Goal: Transaction & Acquisition: Obtain resource

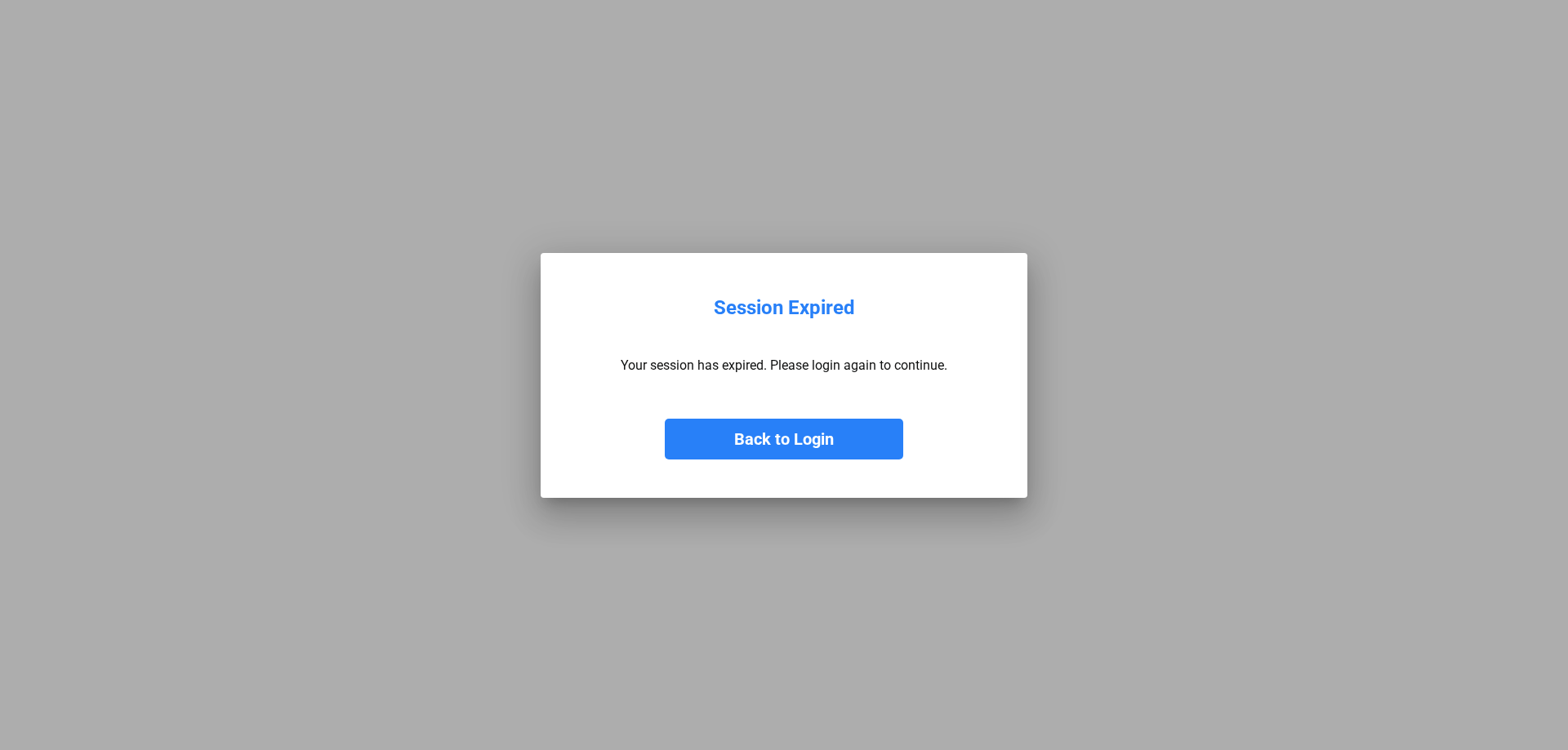
click at [777, 441] on button "Back to Login" at bounding box center [784, 439] width 238 height 41
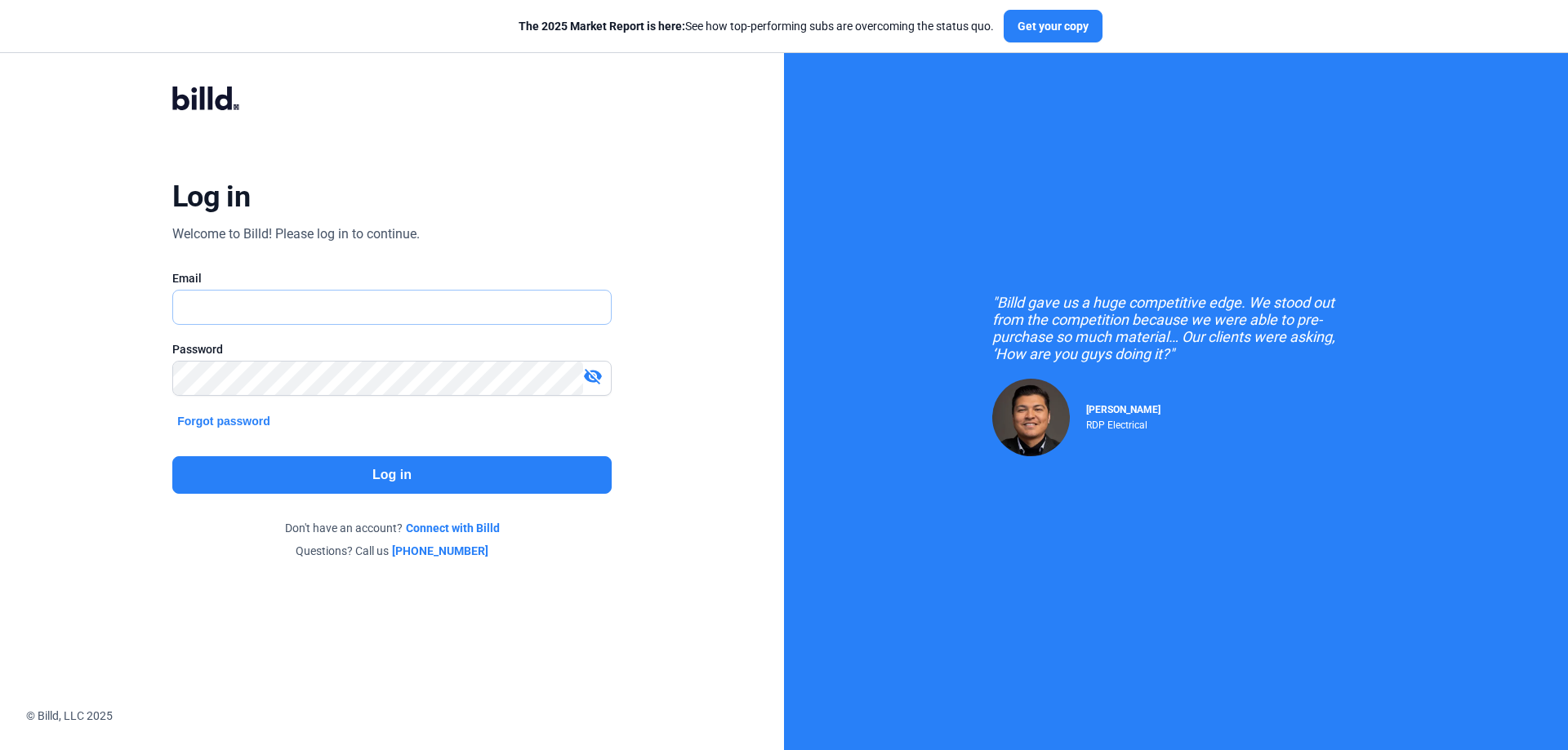
type input "[PERSON_NAME][EMAIL_ADDRESS][DOMAIN_NAME]"
click at [423, 469] on button "Log in" at bounding box center [391, 475] width 439 height 38
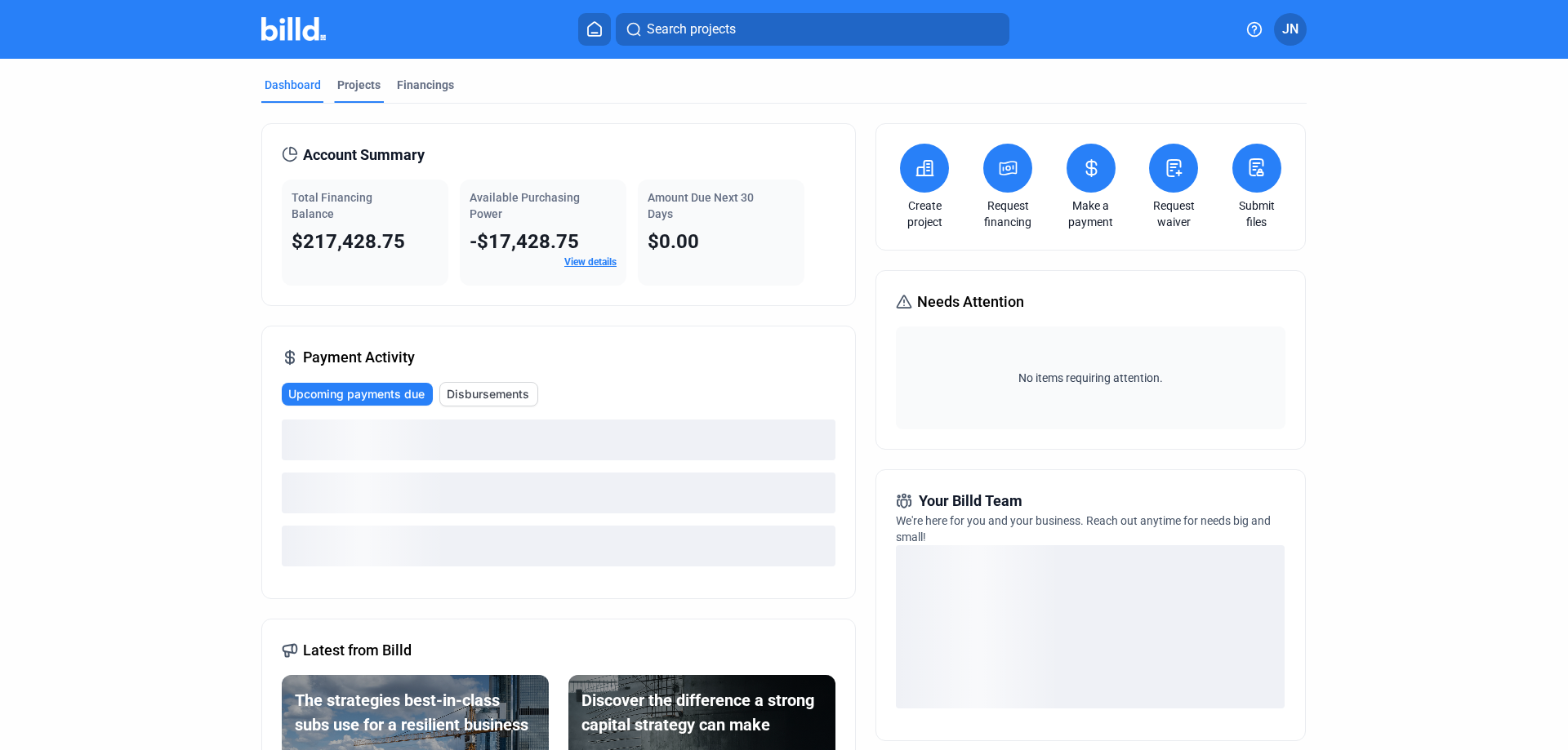
click at [357, 89] on div "Projects" at bounding box center [359, 85] width 43 height 17
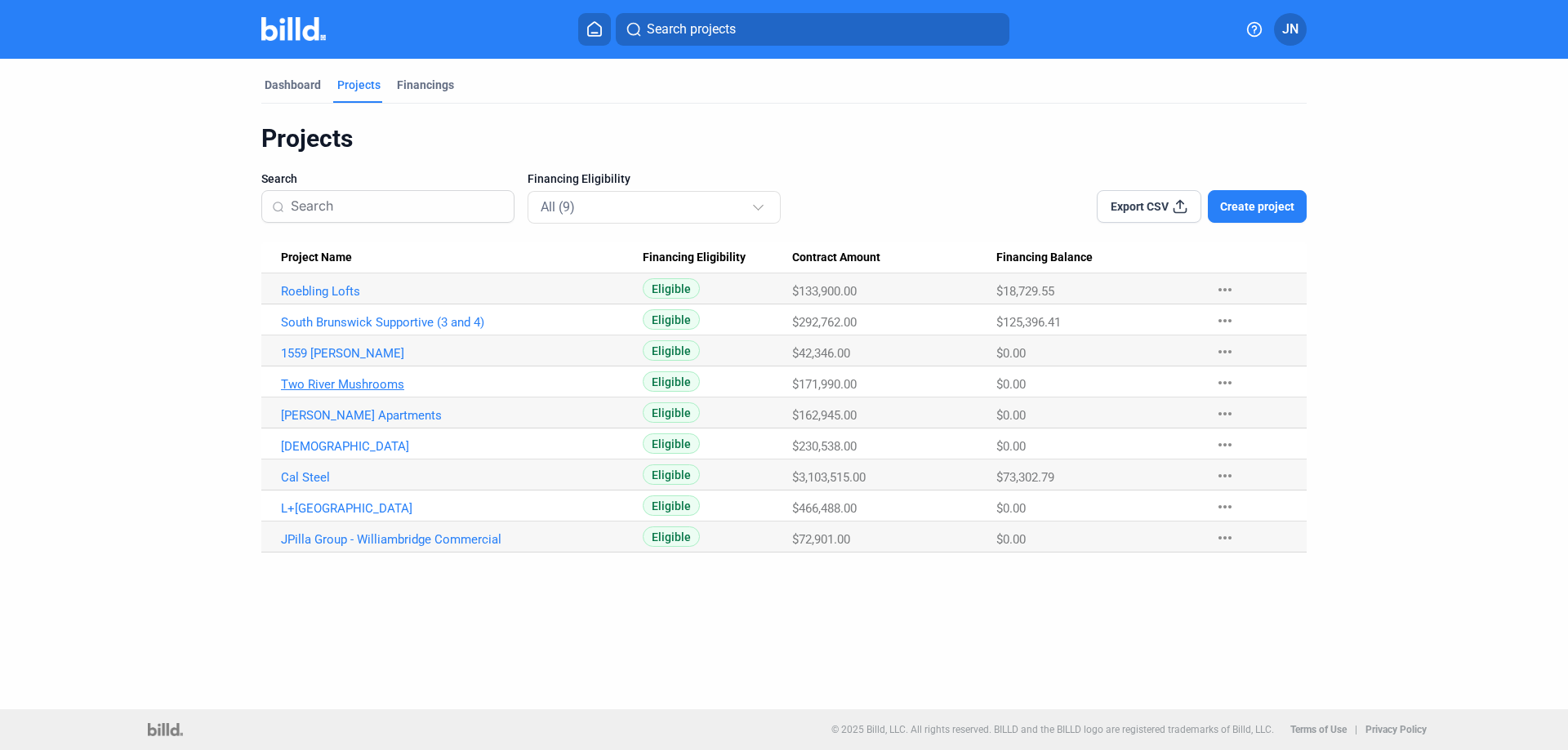
click at [390, 386] on link "Two River Mushrooms" at bounding box center [462, 384] width 362 height 15
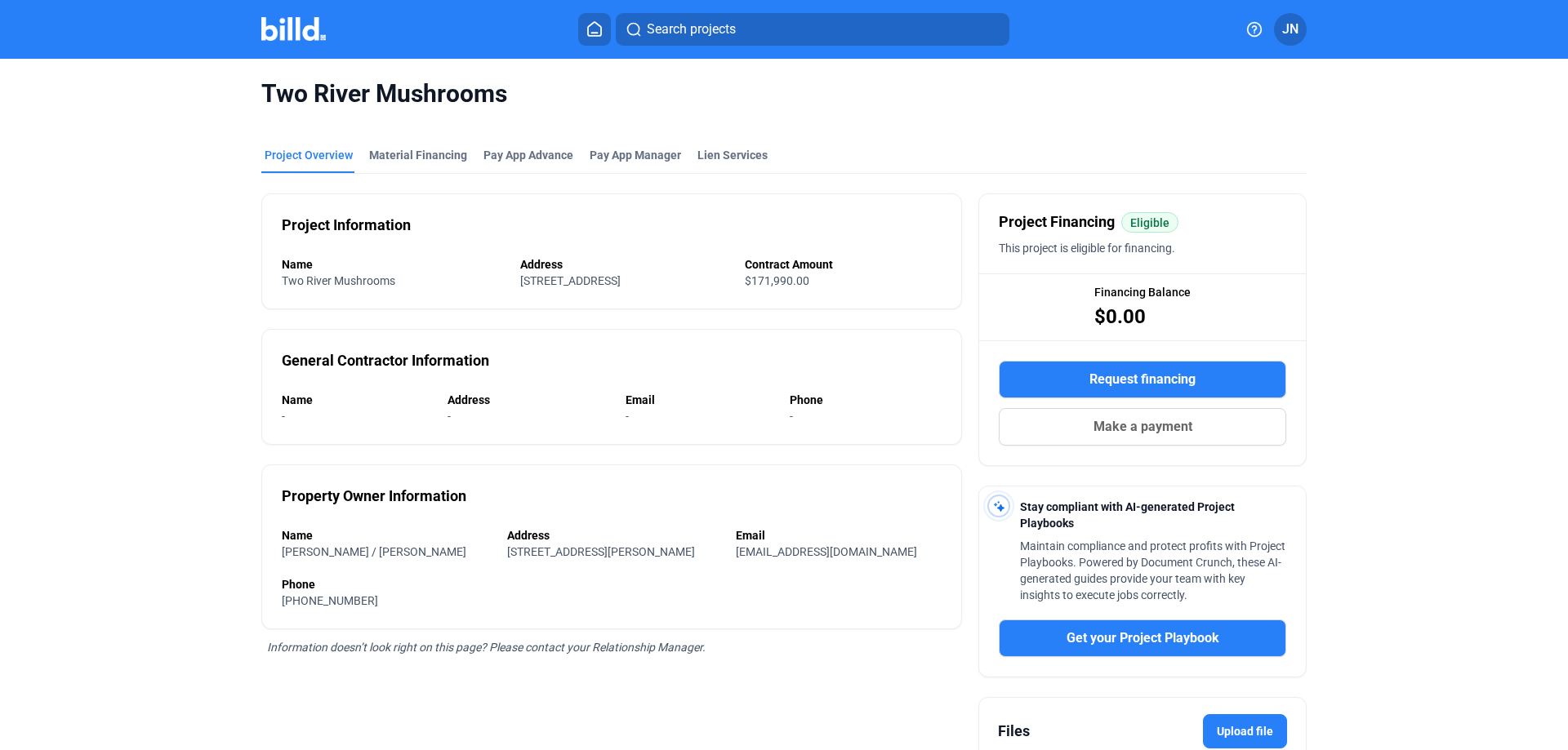
click at [285, 28] on img at bounding box center [294, 30] width 65 height 24
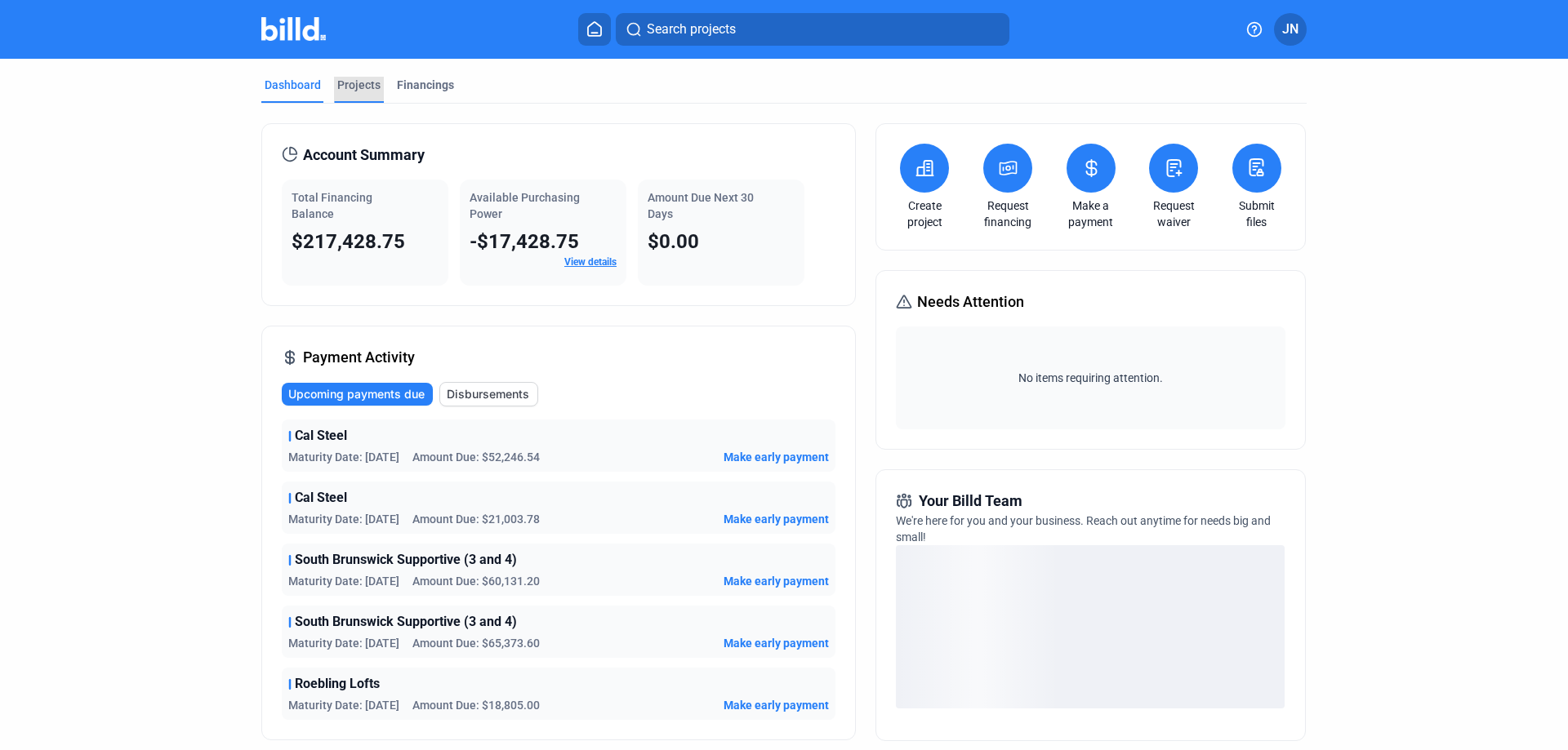
click at [365, 79] on div "Projects" at bounding box center [359, 85] width 43 height 17
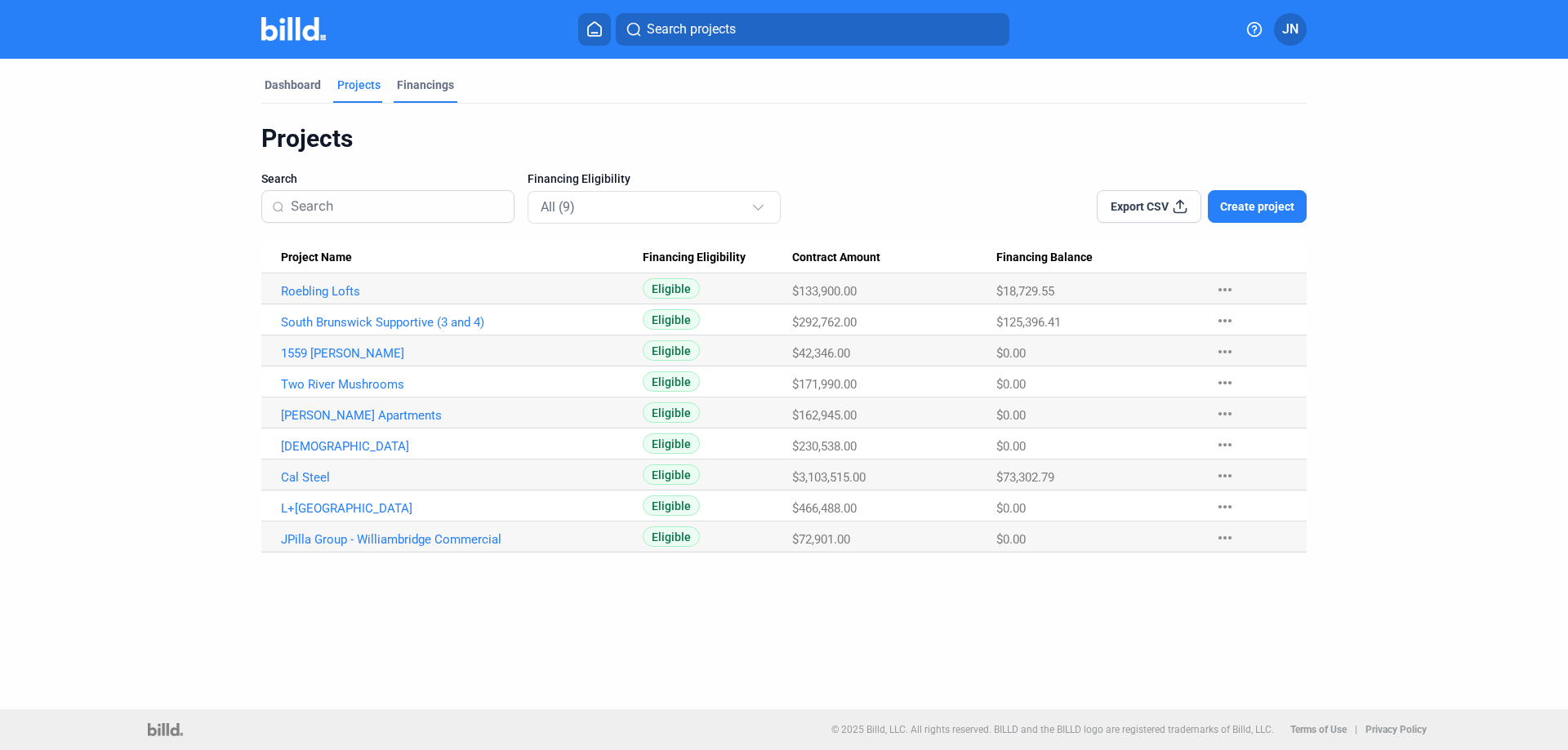
click at [425, 82] on div "Financings" at bounding box center [426, 85] width 57 height 17
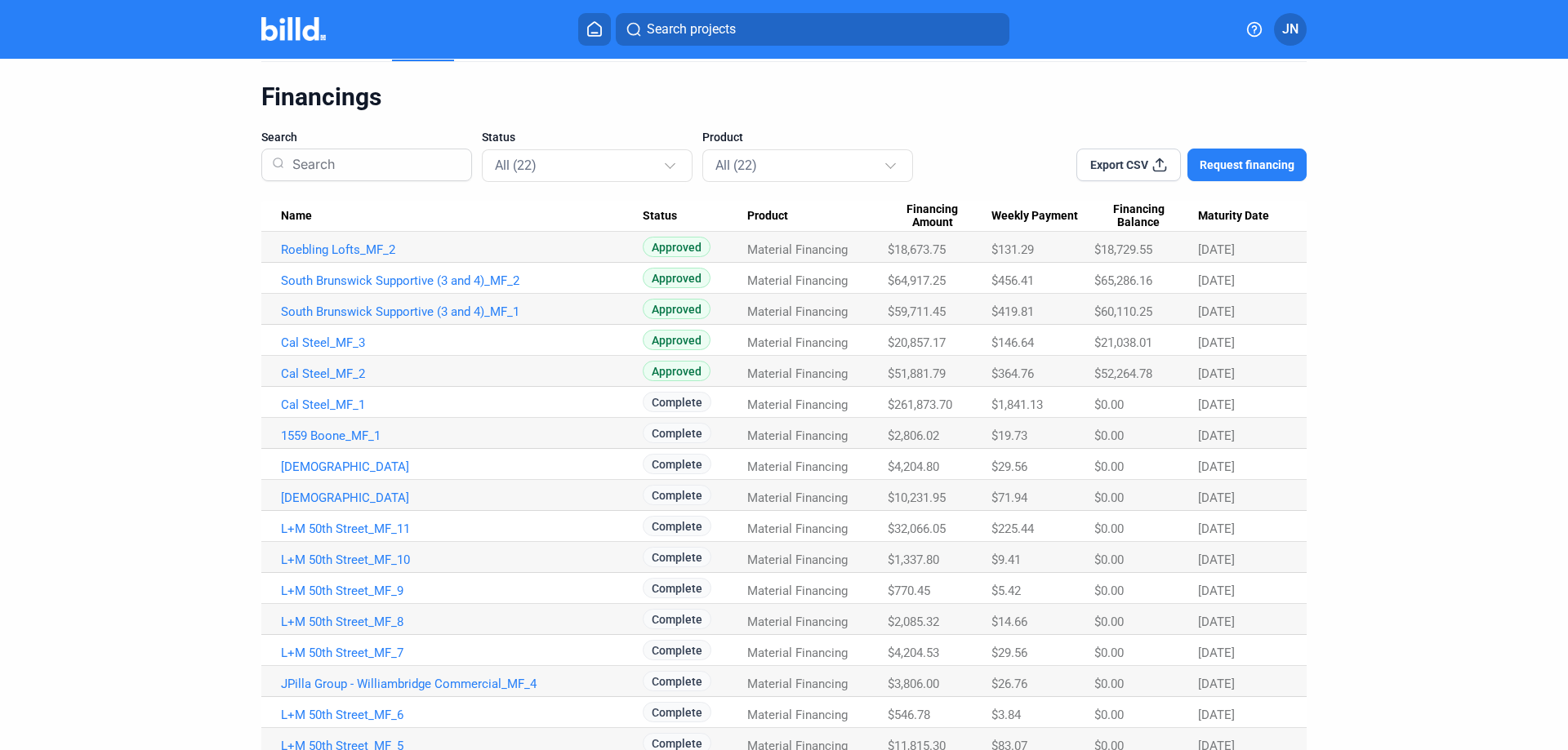
scroll to position [81, 0]
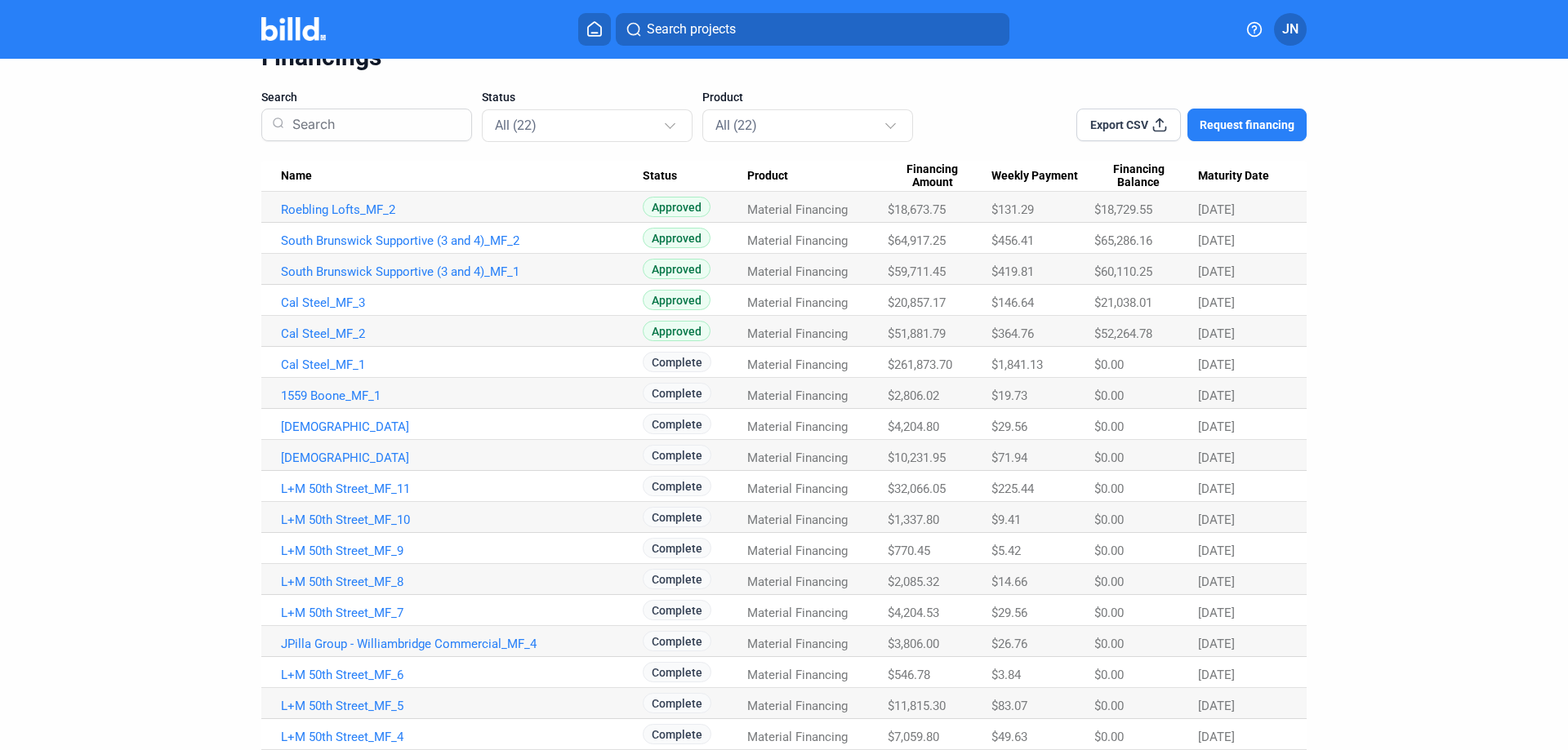
click at [1477, 87] on dashboard "Dashboard Projects Financings Financings Search Status All (22) Product All (22…" at bounding box center [784, 425] width 1411 height 897
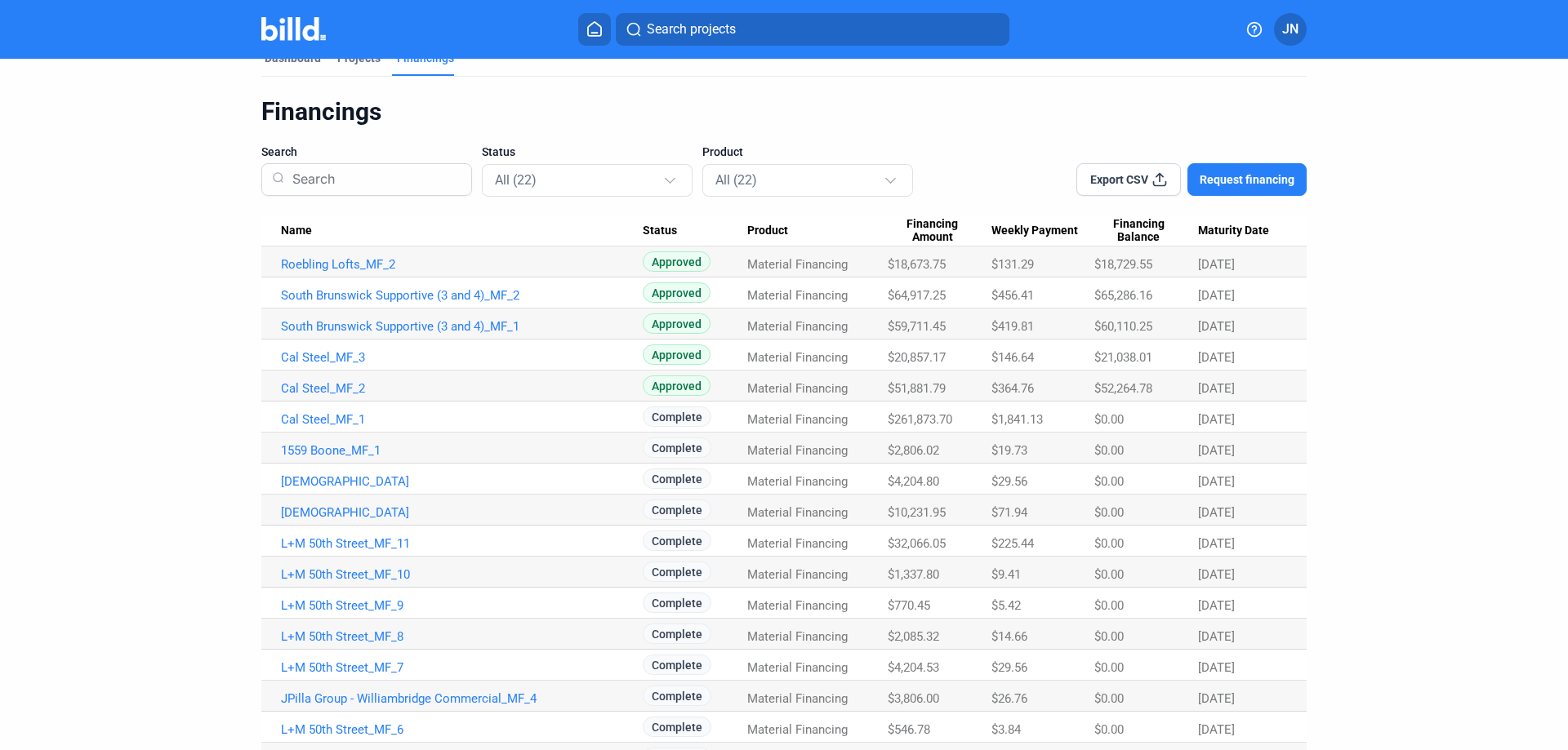
scroll to position [0, 0]
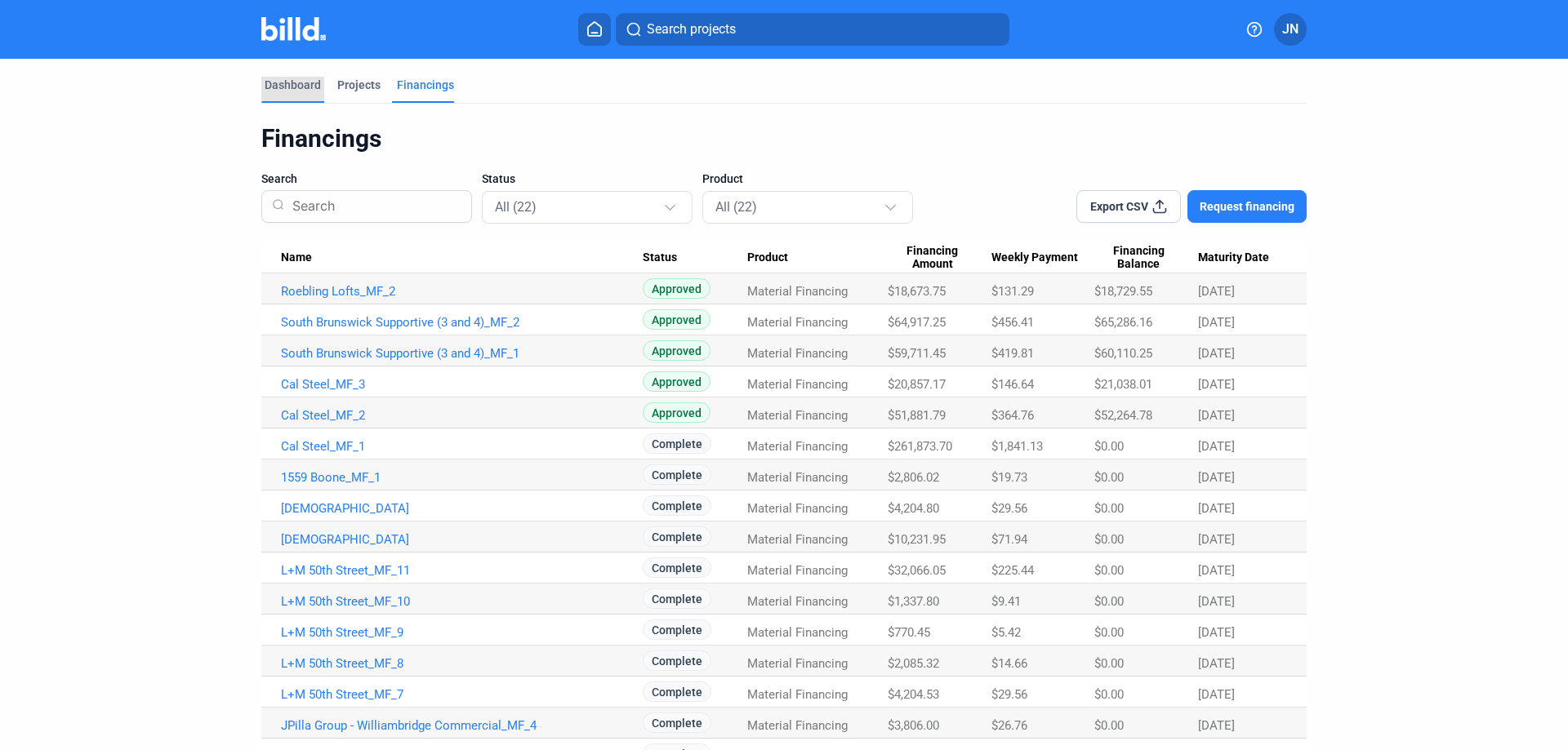
click at [292, 81] on div "Dashboard" at bounding box center [292, 85] width 56 height 17
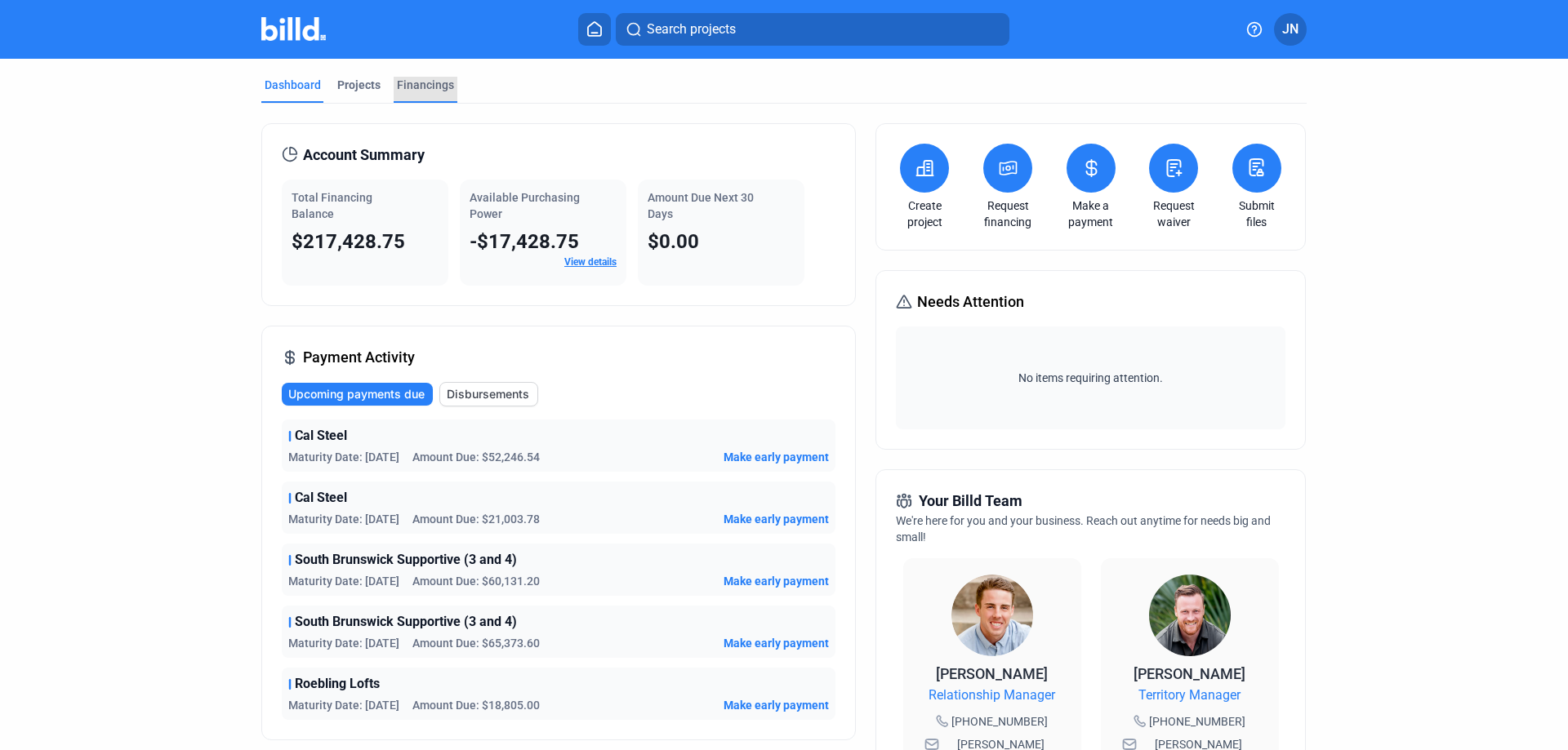
click at [422, 82] on div "Financings" at bounding box center [426, 85] width 57 height 17
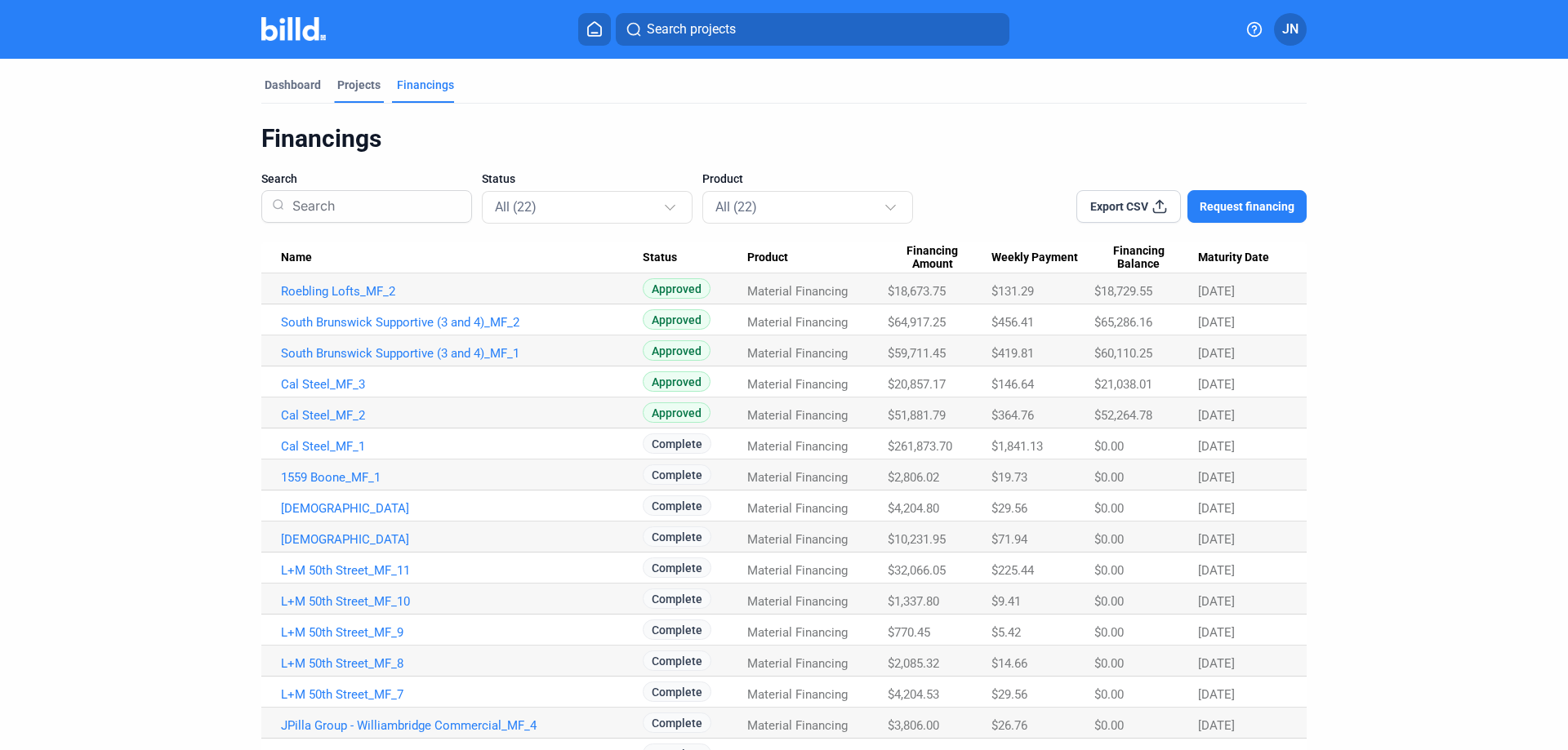
click at [357, 91] on div "Projects" at bounding box center [359, 85] width 43 height 17
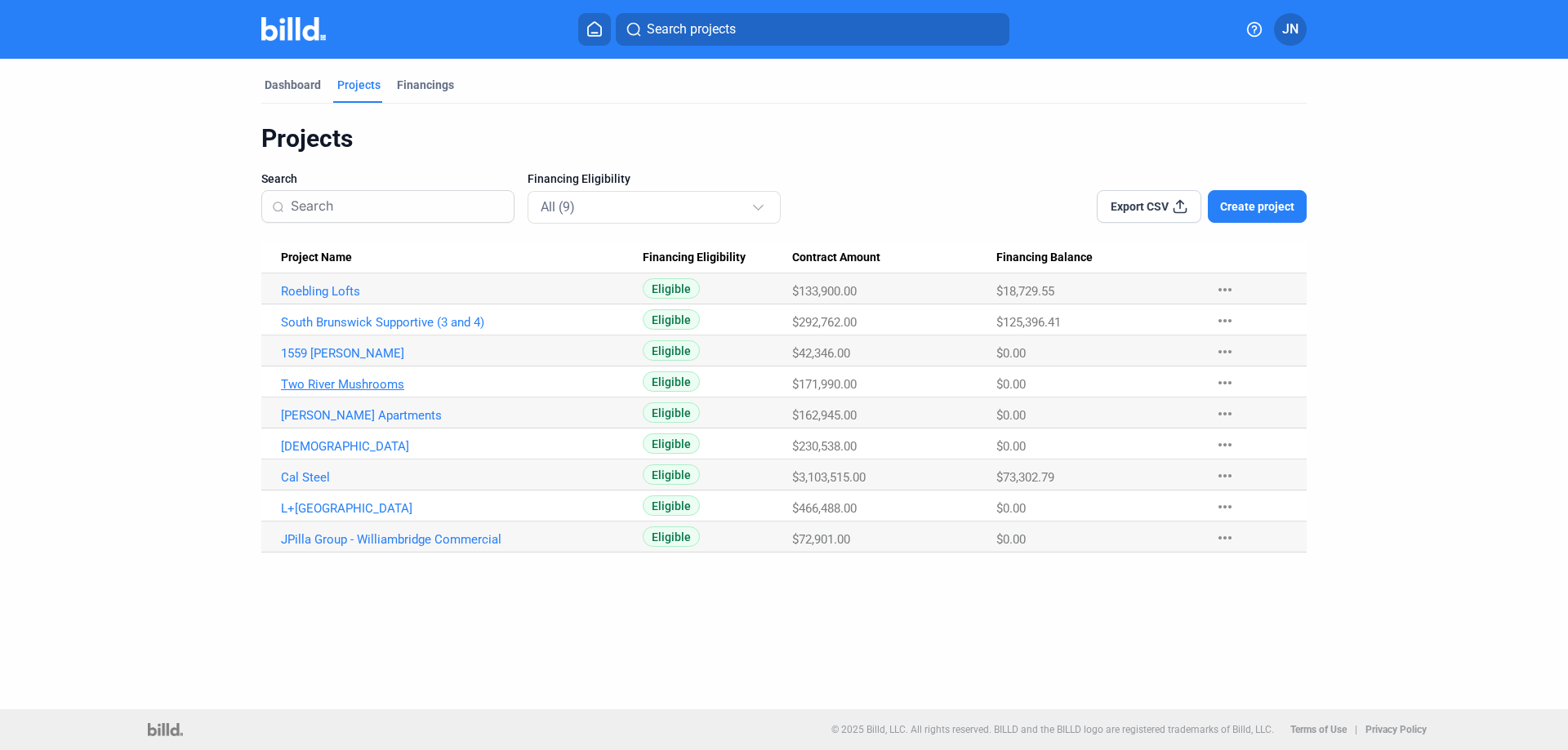
click at [362, 379] on link "Two River Mushrooms" at bounding box center [462, 384] width 362 height 15
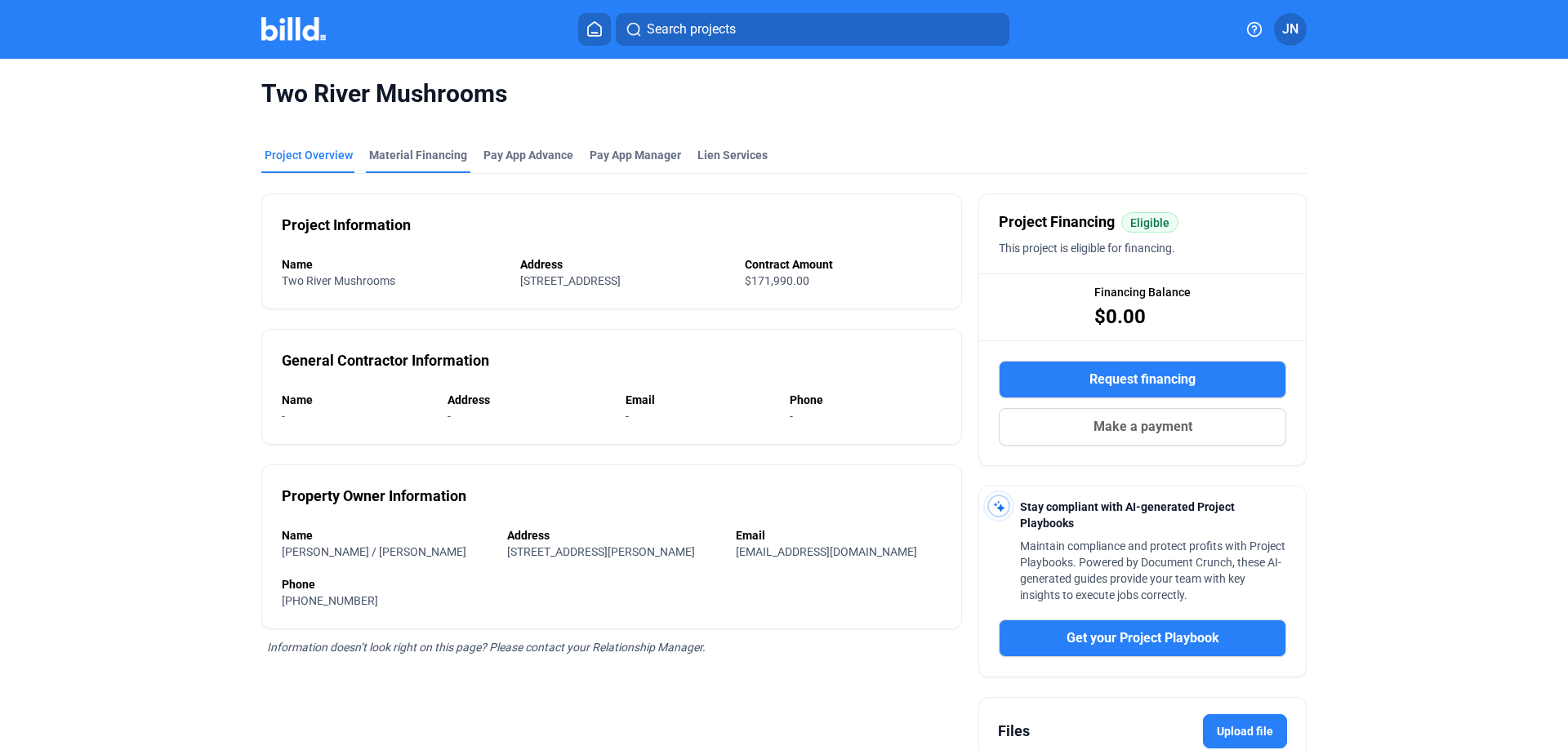
click at [418, 158] on div "Material Financing" at bounding box center [418, 155] width 98 height 17
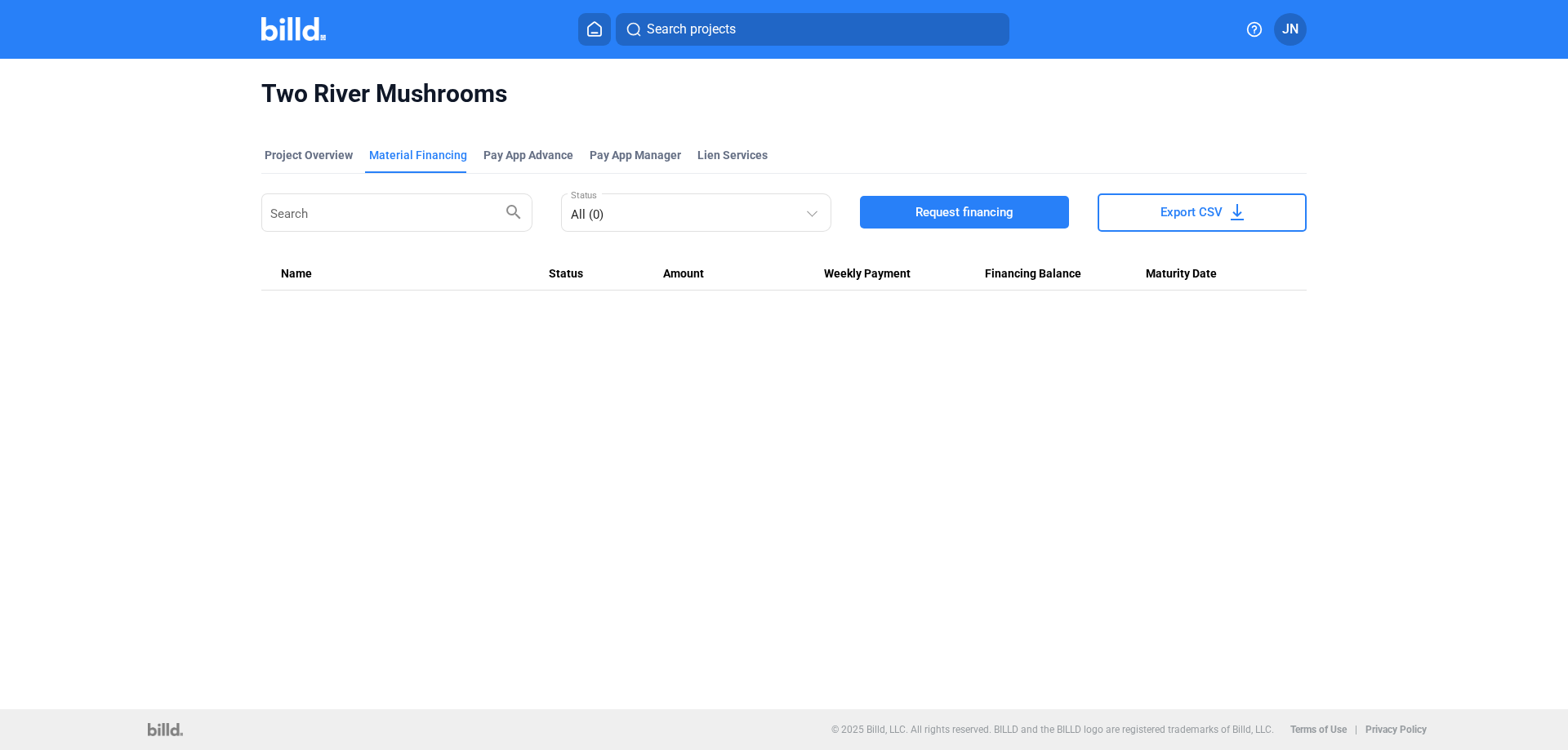
click at [950, 224] on button "Request financing" at bounding box center [965, 212] width 209 height 32
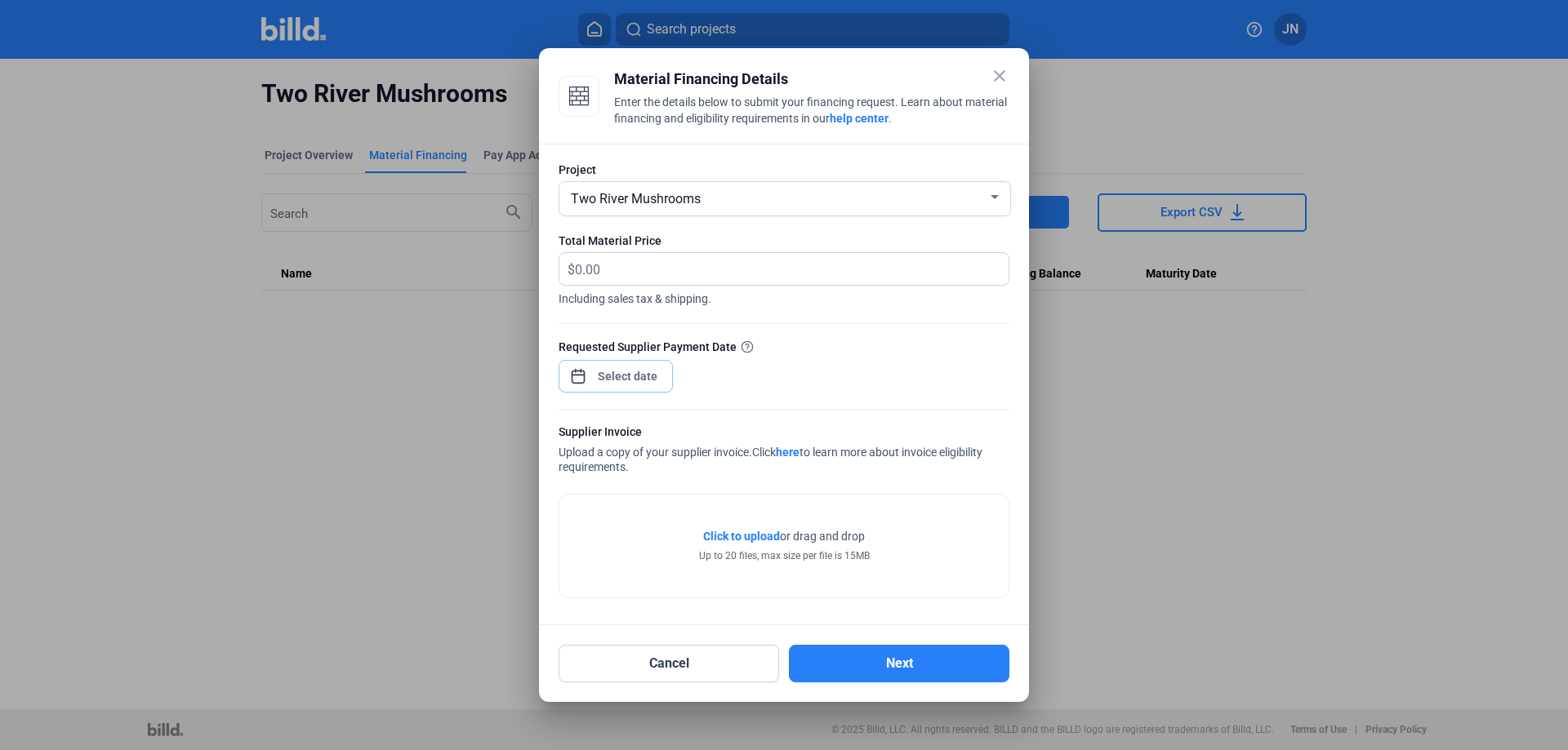
click at [577, 375] on span "Open calendar" at bounding box center [578, 368] width 39 height 39
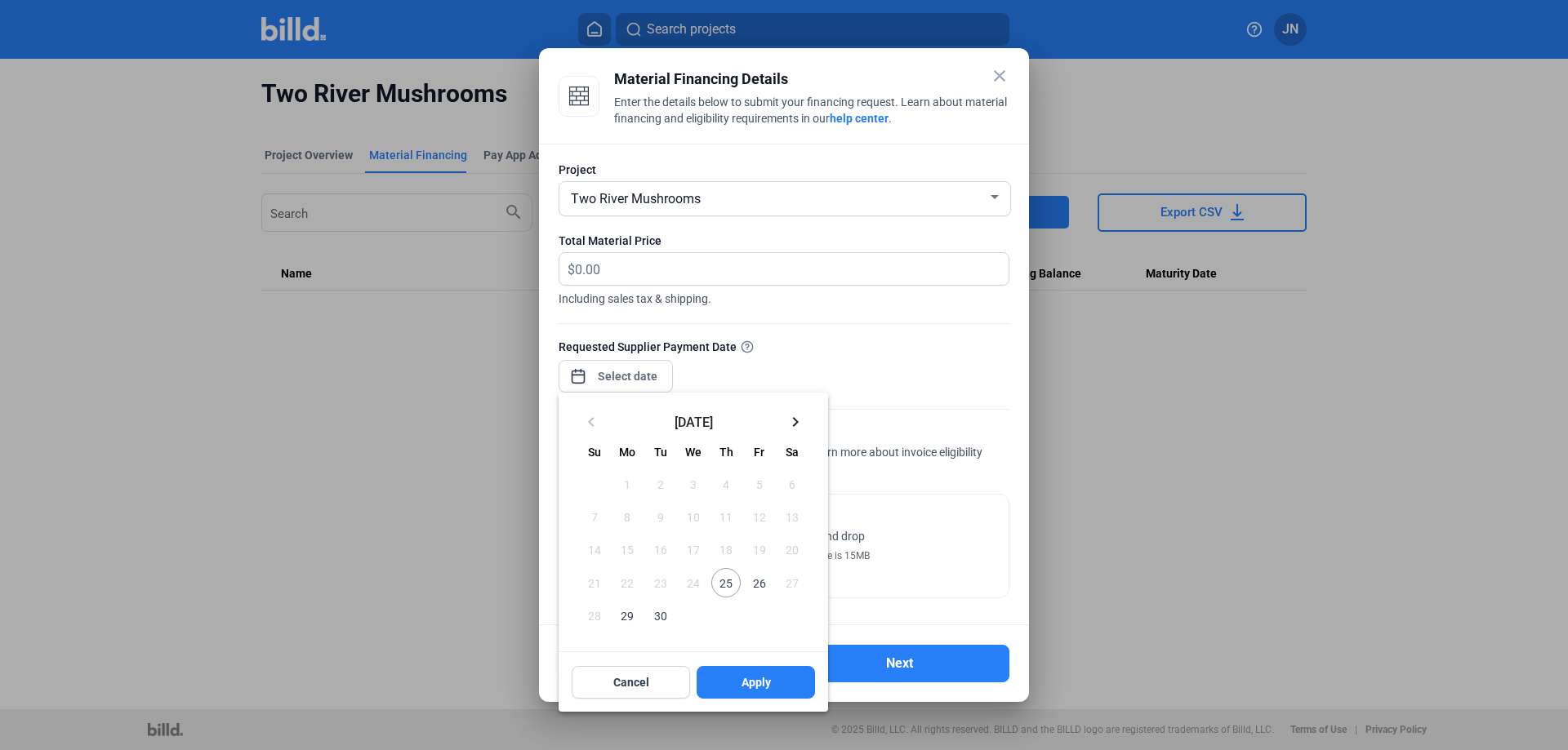
click at [756, 589] on span "26" at bounding box center [759, 583] width 30 height 30
click at [748, 683] on span "Apply" at bounding box center [756, 683] width 30 height 17
type input "[DATE]"
